Goal: Connect with others: Connect with others

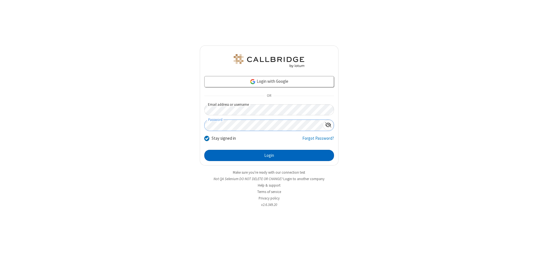
click at [269, 155] on button "Login" at bounding box center [269, 155] width 130 height 11
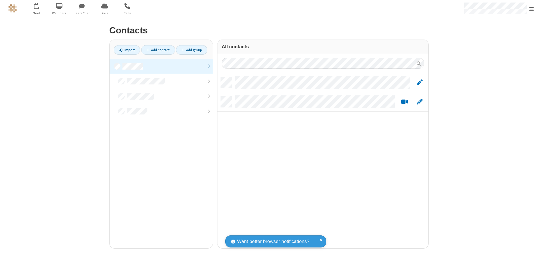
click at [161, 66] on link at bounding box center [161, 66] width 103 height 15
click at [158, 50] on link "Add contact" at bounding box center [158, 50] width 34 height 10
